Goal: Obtain resource: Obtain resource

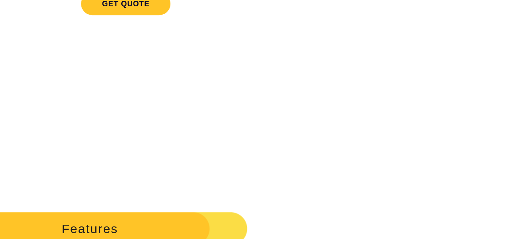
scroll to position [229, 0]
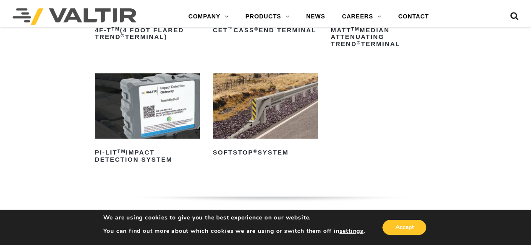
scroll to position [190, 0]
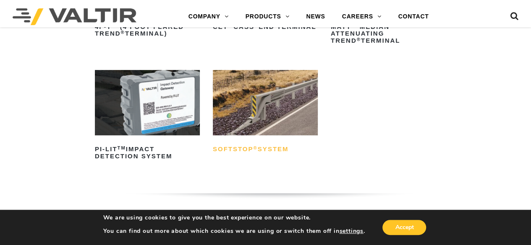
click at [275, 151] on h2 "SoftStop ® System" at bounding box center [265, 149] width 105 height 13
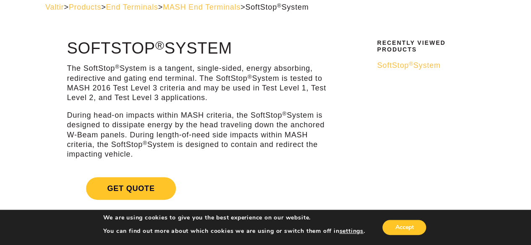
scroll to position [46, 0]
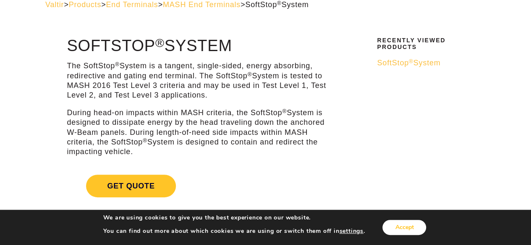
click at [406, 227] on button "Accept" at bounding box center [404, 227] width 44 height 15
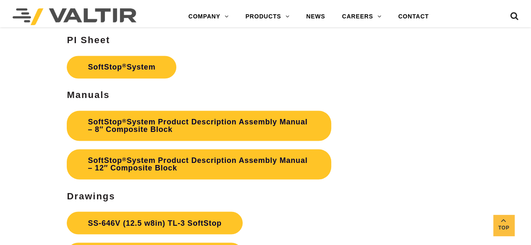
scroll to position [2212, 0]
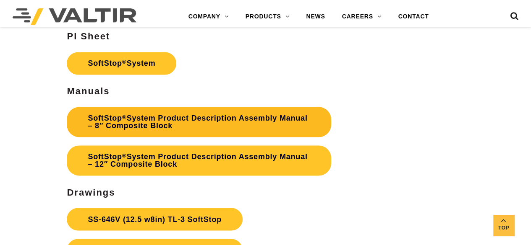
click at [253, 119] on link "SoftStop ® System Product Description Assembly Manual – 8″ Composite Block" at bounding box center [199, 122] width 264 height 30
